Goal: Learn about a topic

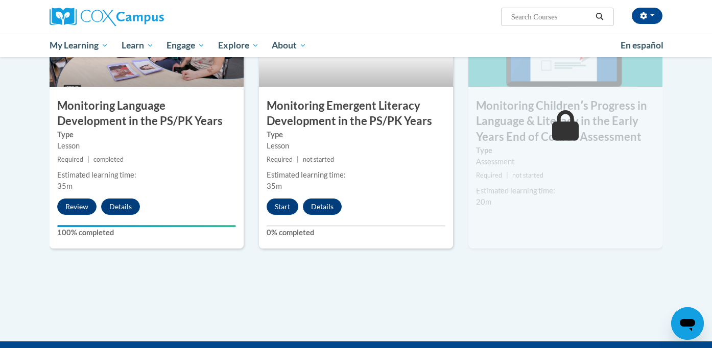
scroll to position [886, 0]
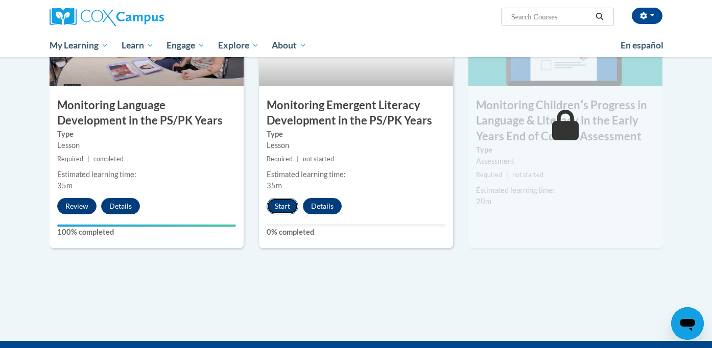
click at [293, 207] on button "Start" at bounding box center [283, 206] width 32 height 16
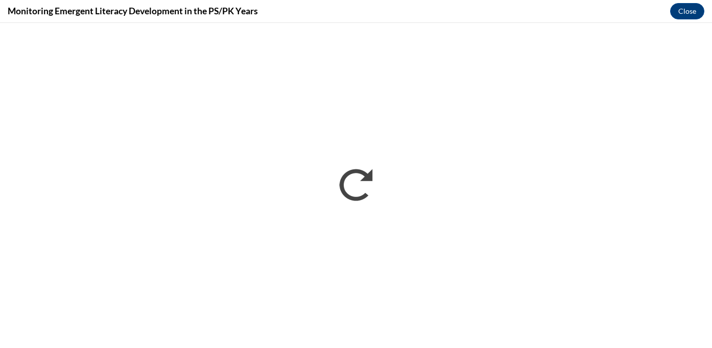
scroll to position [0, 0]
